Goal: Book appointment/travel/reservation

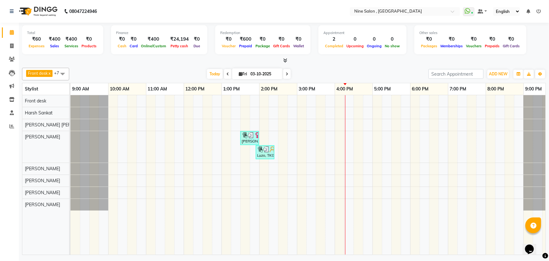
scroll to position [0, 15]
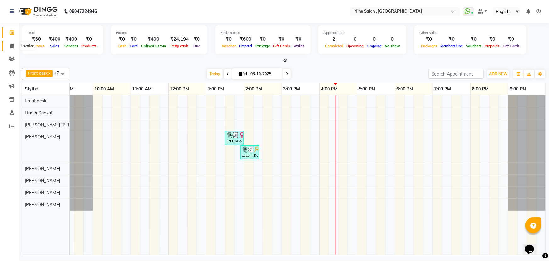
click at [11, 45] on icon at bounding box center [11, 45] width 3 height 5
select select "7341"
select select "service"
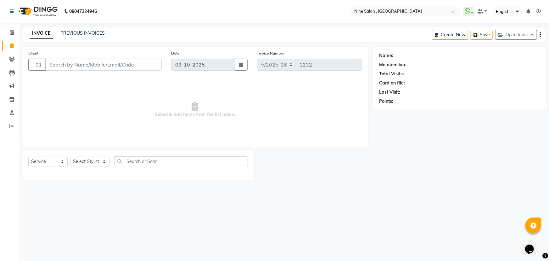
click at [64, 68] on input "Client" at bounding box center [103, 65] width 117 height 12
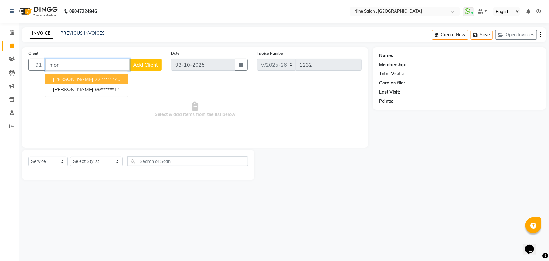
click at [87, 82] on span "[PERSON_NAME]" at bounding box center [73, 79] width 41 height 6
type input "77******75"
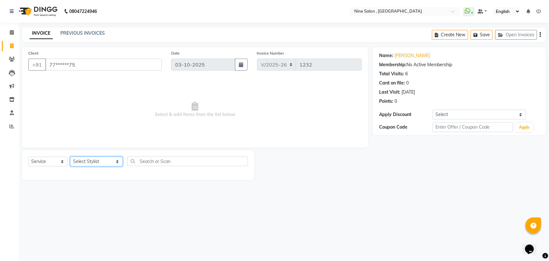
click at [107, 162] on select "Select Stylist Front desk Harsh Sankat [PERSON_NAME] [PERSON_NAME] [PERSON_NAME…" at bounding box center [96, 161] width 53 height 10
select select "70806"
click at [70, 156] on select "Select Stylist Front desk Harsh Sankat [PERSON_NAME] [PERSON_NAME] [PERSON_NAME…" at bounding box center [96, 161] width 53 height 10
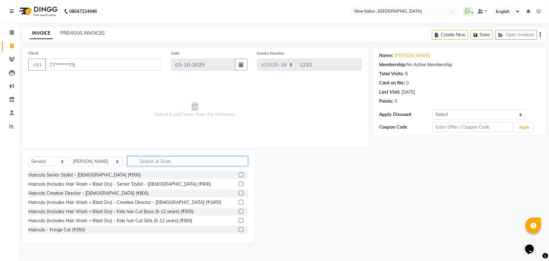
click at [149, 161] on input "text" at bounding box center [188, 161] width 121 height 10
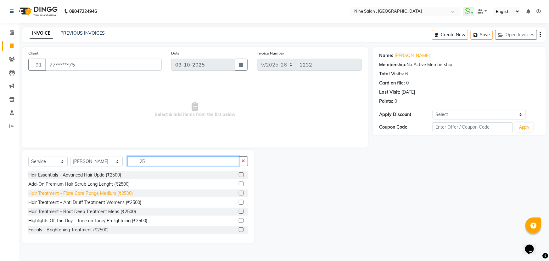
type input "25"
click at [98, 195] on div "Hair Treatment - Fibre Care Range Medium (₹2500)" at bounding box center [80, 193] width 105 height 7
checkbox input "false"
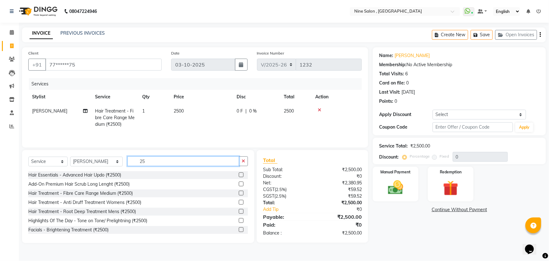
click at [145, 161] on input "25" at bounding box center [184, 161] width 112 height 10
type input "2"
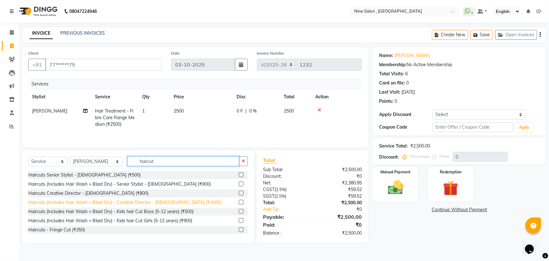
type input "haircut"
click at [89, 203] on div "Haircuts (Includes Hair Wash + Blast Dry) - Creative Director - [DEMOGRAPHIC_DA…" at bounding box center [124, 202] width 193 height 7
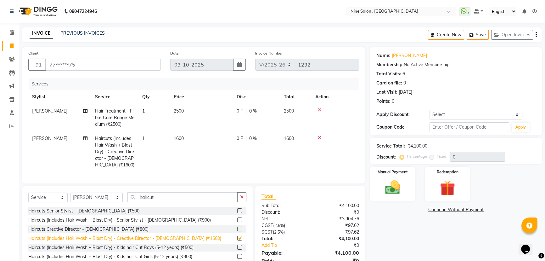
checkbox input "false"
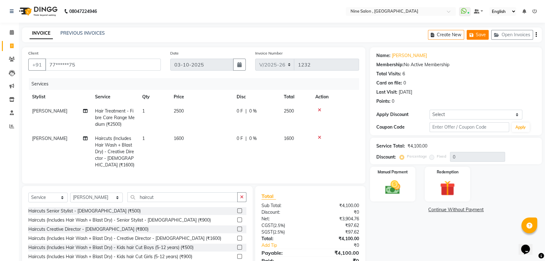
click at [481, 34] on button "Save" at bounding box center [478, 35] width 22 height 10
click at [415, 247] on div "Name: [PERSON_NAME] Membership: No Active Membership Total Visits: 6 Card on fi…" at bounding box center [458, 162] width 177 height 231
click at [479, 35] on button "Save" at bounding box center [478, 35] width 22 height 10
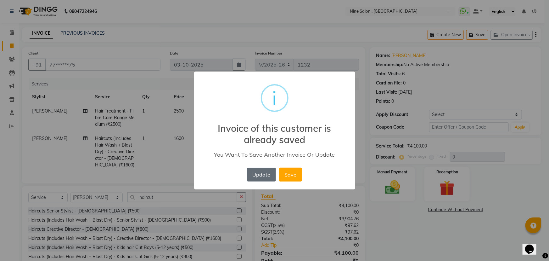
click at [264, 174] on button "Update" at bounding box center [261, 175] width 29 height 14
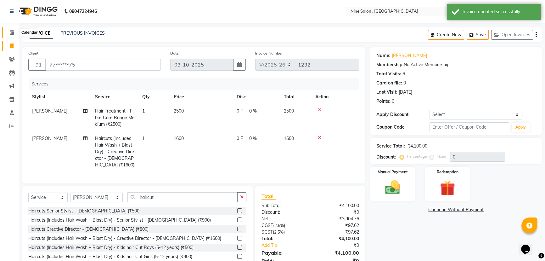
click at [10, 33] on icon at bounding box center [12, 32] width 4 height 5
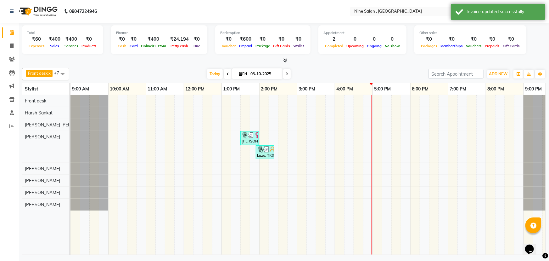
click at [285, 74] on span at bounding box center [287, 74] width 8 height 10
type input "04-10-2025"
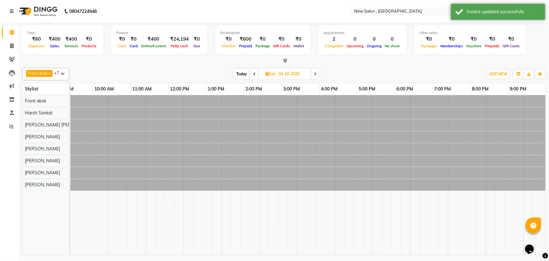
scroll to position [0, 15]
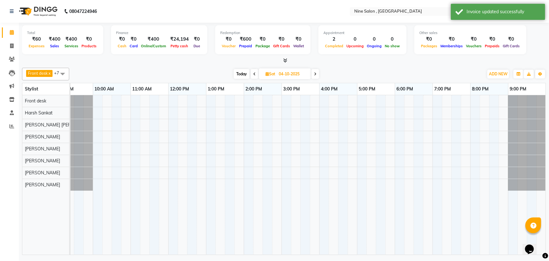
click at [285, 74] on input "04-10-2025" at bounding box center [292, 73] width 31 height 9
select select "10"
select select "2025"
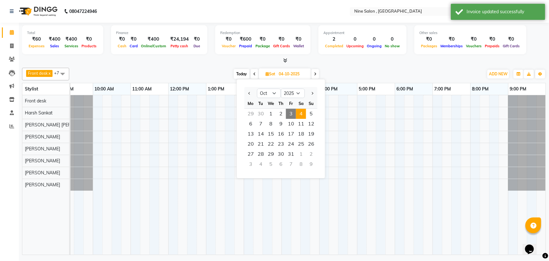
click at [315, 74] on icon at bounding box center [315, 74] width 3 height 4
type input "05-10-2025"
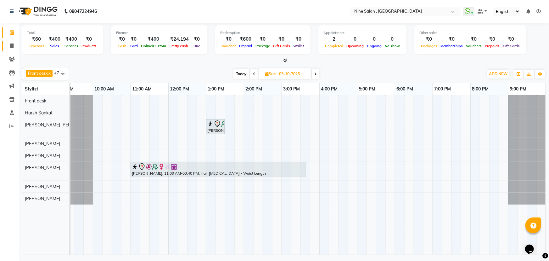
click at [14, 45] on span at bounding box center [11, 46] width 11 height 7
select select "7341"
select select "service"
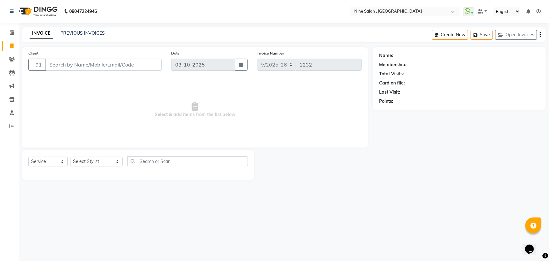
click at [73, 64] on input "Client" at bounding box center [103, 65] width 117 height 12
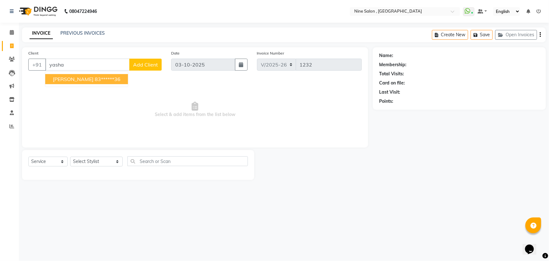
click at [95, 77] on ngb-highlight "83******36" at bounding box center [108, 79] width 26 height 6
type input "83******36"
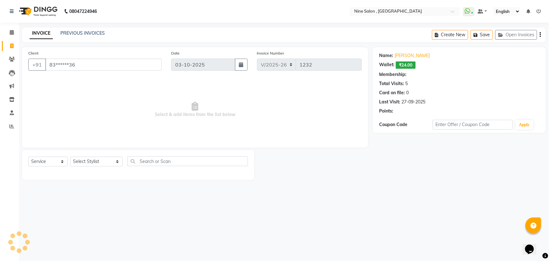
select select "1: Object"
click at [13, 28] on link "Calendar" at bounding box center [9, 32] width 15 height 10
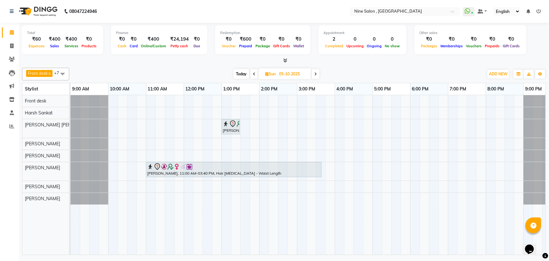
click at [265, 72] on icon at bounding box center [266, 74] width 3 height 4
select select "10"
select select "2025"
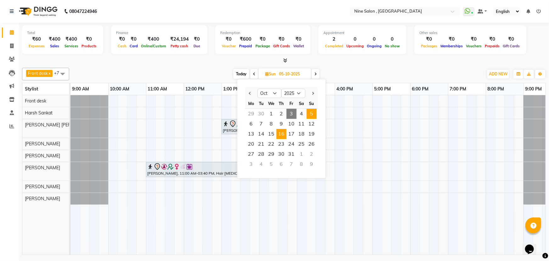
click at [281, 134] on span "16" at bounding box center [282, 134] width 10 height 10
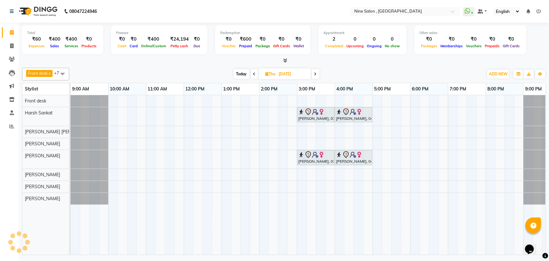
scroll to position [0, 15]
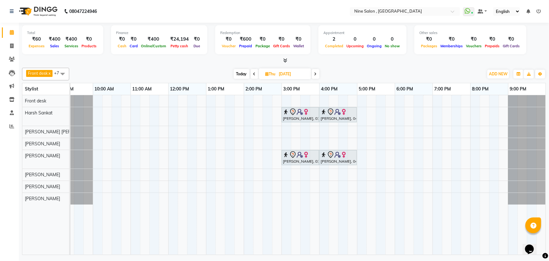
click at [318, 74] on span at bounding box center [316, 74] width 8 height 10
type input "[DATE]"
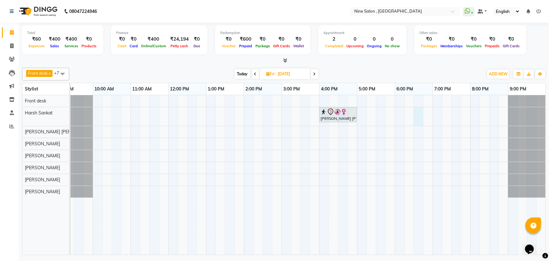
click at [418, 119] on div "[PERSON_NAME] [PERSON_NAME], 04:00 PM-05:00 PM, Nails Essentials - Luxury Miner…" at bounding box center [300, 174] width 491 height 159
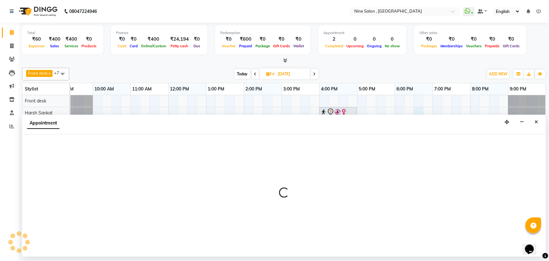
select select "64471"
select select "tentative"
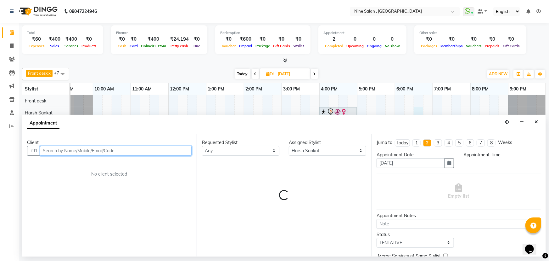
select select "1110"
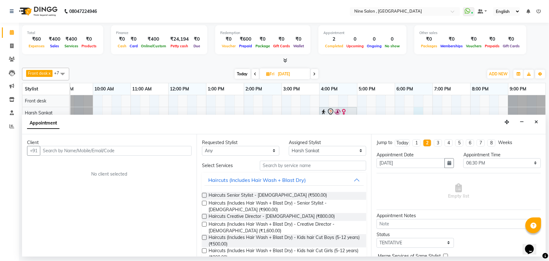
click at [146, 144] on div "Client" at bounding box center [109, 142] width 165 height 7
click at [145, 151] on input "text" at bounding box center [116, 151] width 152 height 10
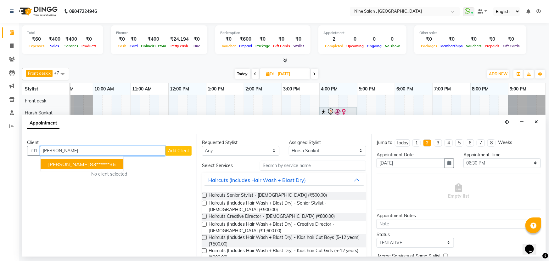
click at [100, 165] on button "[PERSON_NAME] 83******36" at bounding box center [82, 164] width 83 height 10
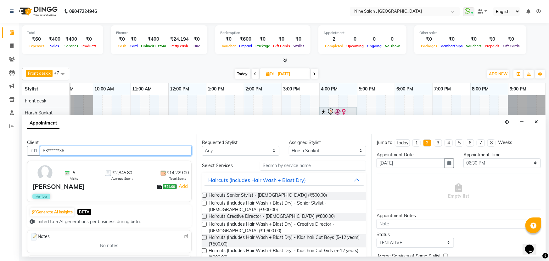
type input "83******36"
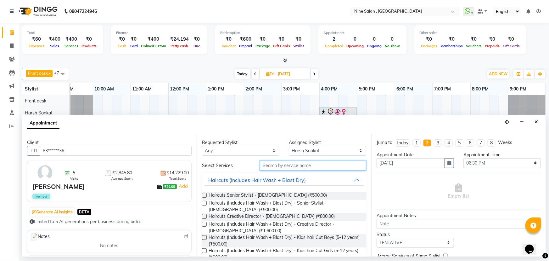
click at [306, 165] on input "text" at bounding box center [313, 166] width 106 height 10
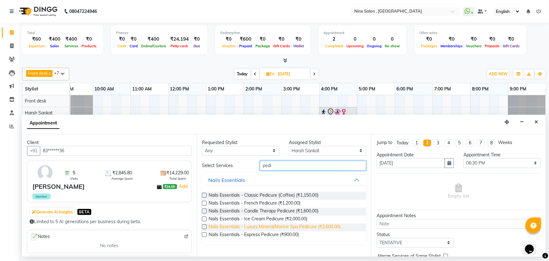
type input "pedi"
click at [291, 227] on span "Nails Essentials - Luxury Mineral/Marine Spa Pedicure (₹2,600.00)" at bounding box center [275, 227] width 132 height 8
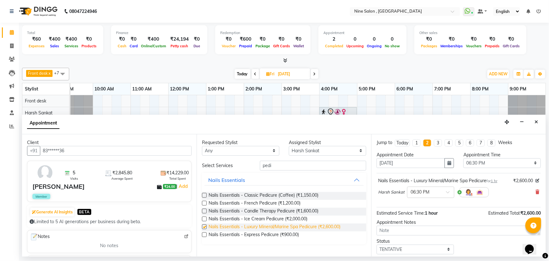
checkbox input "false"
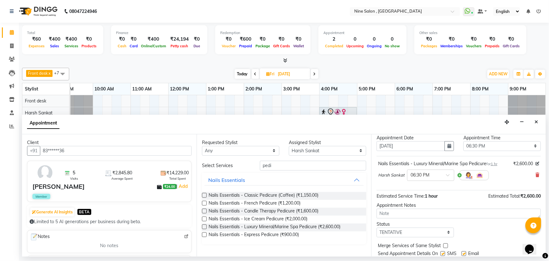
scroll to position [37, 0]
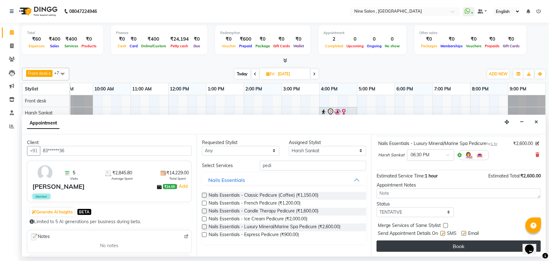
click at [458, 243] on button "Book" at bounding box center [459, 245] width 164 height 11
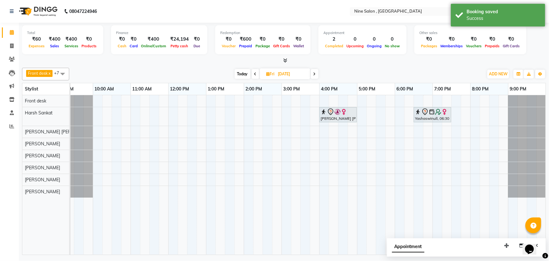
click at [544, 244] on div "Appointment" at bounding box center [466, 248] width 159 height 20
click at [518, 244] on button "button" at bounding box center [522, 246] width 10 height 10
select select "tentative"
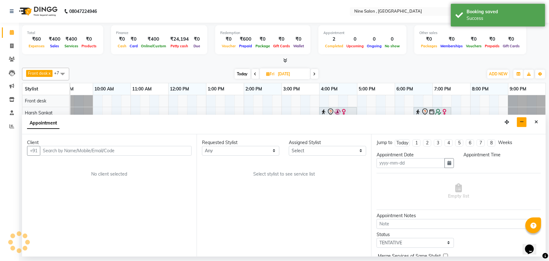
type input "03-10-2025"
select select
click at [537, 120] on icon "Close" at bounding box center [536, 122] width 3 height 4
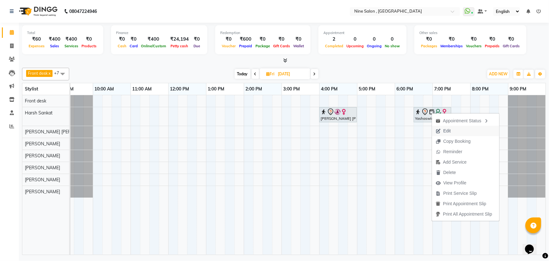
click at [447, 128] on span "Edit" at bounding box center [448, 131] width 8 height 7
select select "tentative"
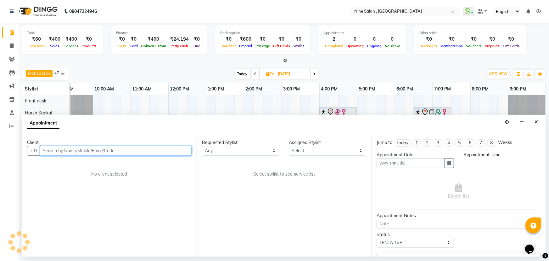
type input "[DATE]"
select select "1110"
select select "64471"
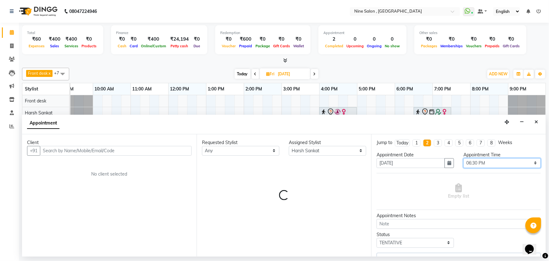
click at [482, 162] on select "Select 10:00 AM 10:15 AM 10:30 AM 10:45 AM 11:00 AM 11:15 AM 11:30 AM 11:45 AM …" at bounding box center [502, 163] width 77 height 10
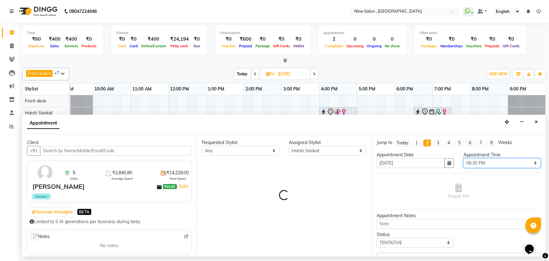
select select "3685"
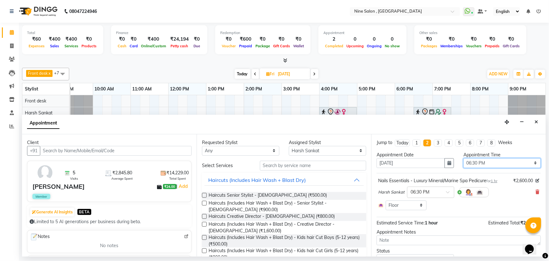
select select "1125"
click at [464, 158] on select "Select 10:00 AM 10:15 AM 10:30 AM 10:45 AM 11:00 AM 11:15 AM 11:30 AM 11:45 AM …" at bounding box center [502, 163] width 77 height 10
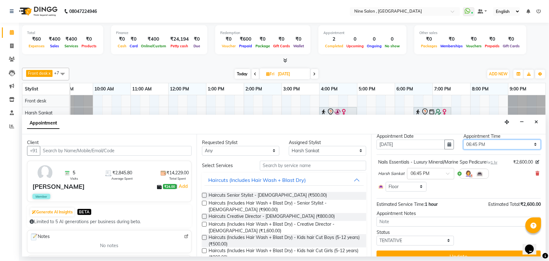
scroll to position [29, 0]
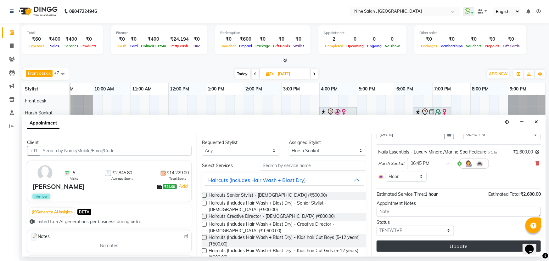
click at [479, 243] on button "Update" at bounding box center [459, 245] width 164 height 11
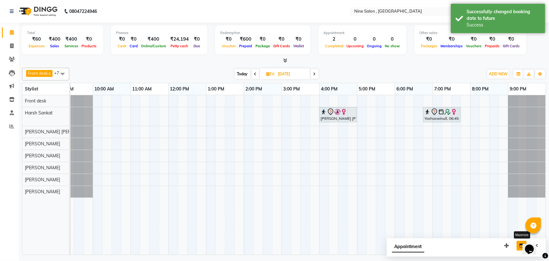
click at [520, 242] on button "button" at bounding box center [522, 246] width 10 height 10
select select "tentative"
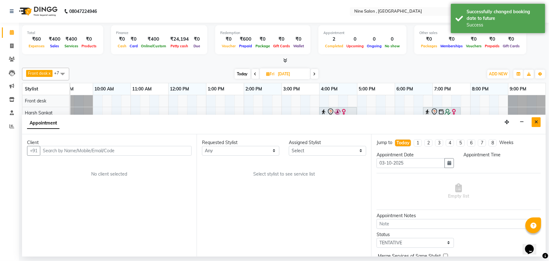
click at [536, 120] on icon "Close" at bounding box center [536, 122] width 3 height 4
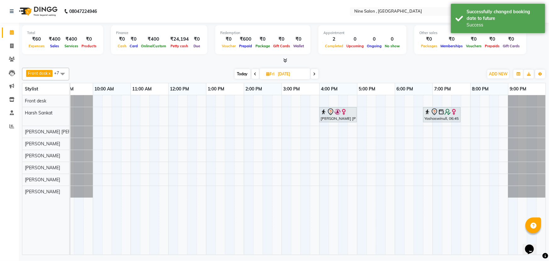
click at [254, 74] on icon at bounding box center [255, 74] width 3 height 4
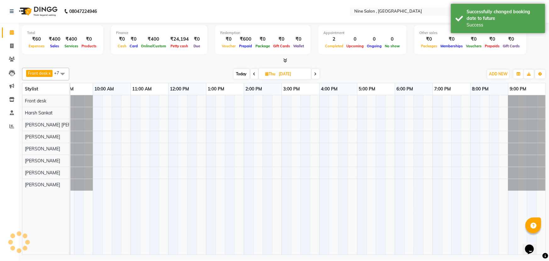
scroll to position [0, 15]
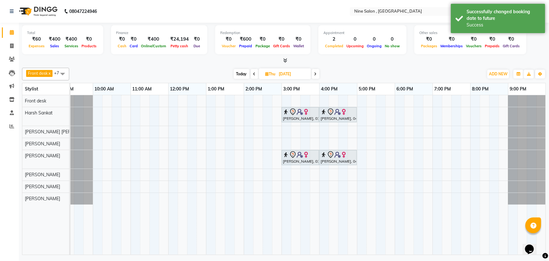
click at [254, 74] on icon at bounding box center [254, 74] width 3 height 4
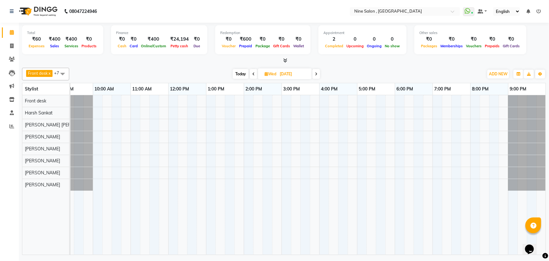
click at [254, 74] on icon at bounding box center [254, 74] width 3 height 4
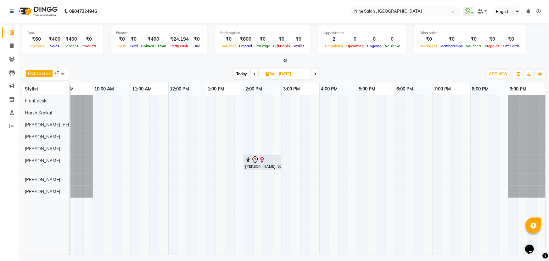
click at [254, 74] on icon at bounding box center [254, 74] width 3 height 4
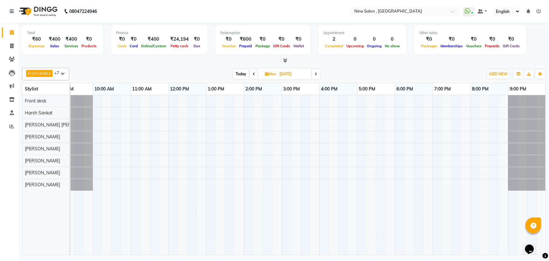
click at [254, 74] on icon at bounding box center [254, 74] width 3 height 4
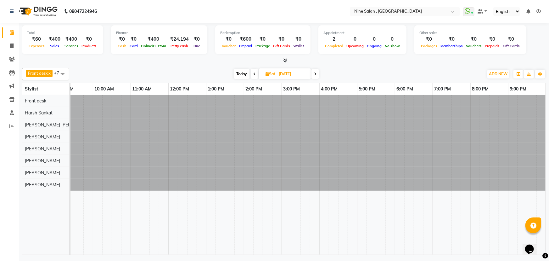
scroll to position [0, 0]
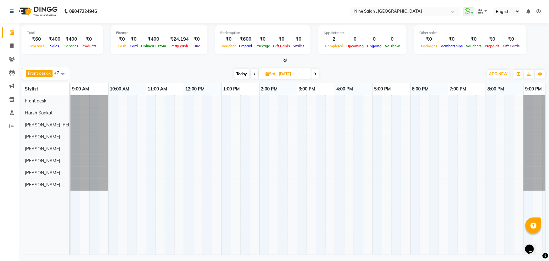
click at [254, 74] on icon at bounding box center [254, 74] width 3 height 4
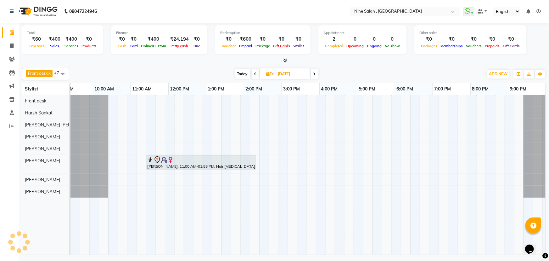
scroll to position [0, 15]
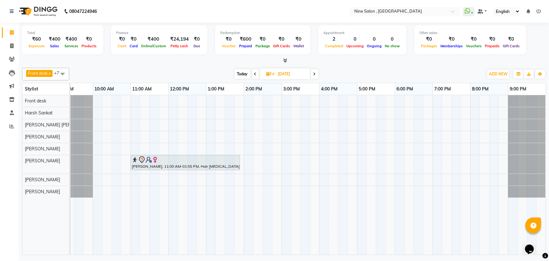
click at [244, 73] on span "Today" at bounding box center [243, 74] width 16 height 10
type input "03-10-2025"
